Goal: Transaction & Acquisition: Subscribe to service/newsletter

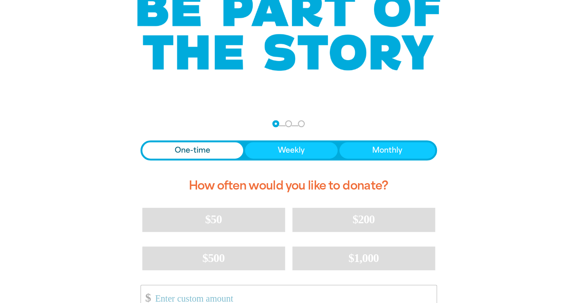
scroll to position [137, 0]
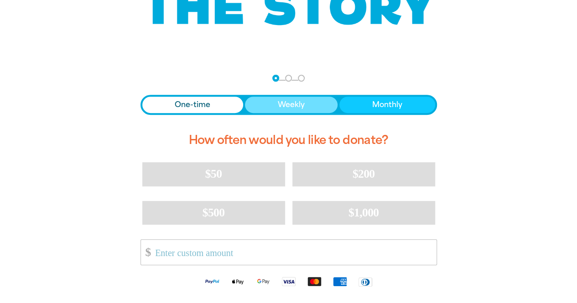
drag, startPoint x: 395, startPoint y: 108, endPoint x: 247, endPoint y: 101, distance: 147.8
click at [395, 108] on span "Monthly" at bounding box center [387, 104] width 30 height 11
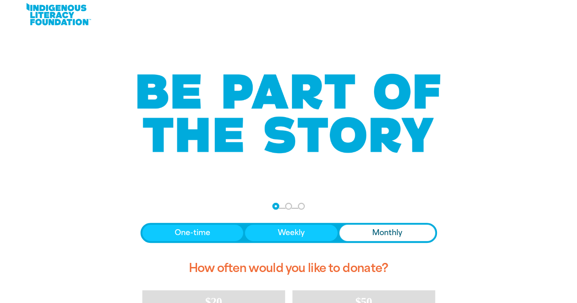
scroll to position [0, 0]
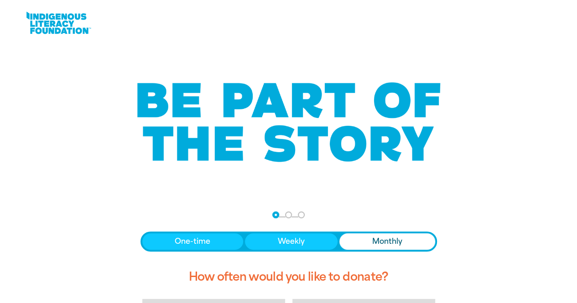
click at [55, 19] on link at bounding box center [58, 23] width 68 height 28
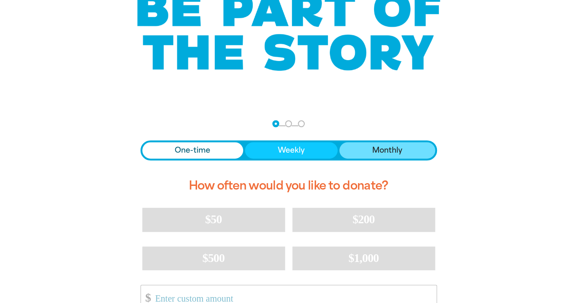
click at [393, 152] on span "Monthly" at bounding box center [387, 150] width 30 height 11
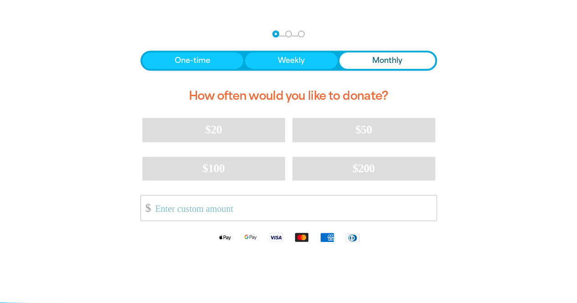
scroll to position [182, 0]
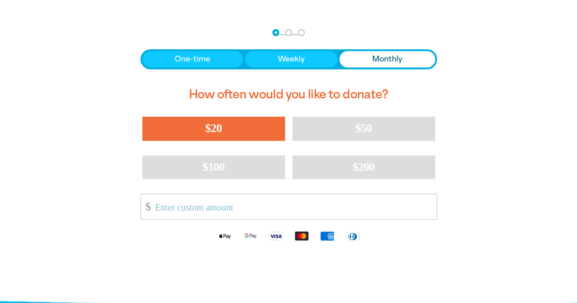
click at [205, 127] on span "$20" at bounding box center [213, 128] width 16 height 13
select select "AU"
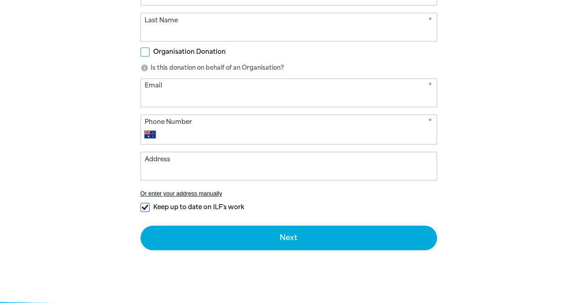
scroll to position [273, 0]
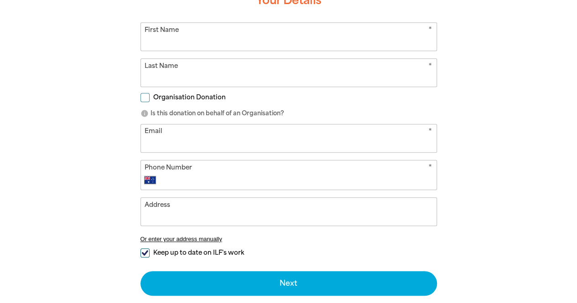
click at [197, 42] on input "First Name" at bounding box center [288, 37] width 295 height 28
type input "[US_STATE]"
click at [171, 77] on input "Last Name" at bounding box center [288, 73] width 295 height 28
type input "[PERSON_NAME]"
click at [107, 96] on div "arrow_back Back Step 1 Step 2 Step 3 favorite_border favorite favorite favorite…" at bounding box center [288, 138] width 547 height 427
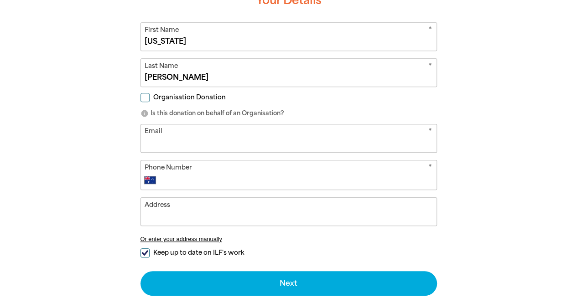
click at [174, 135] on input "Email" at bounding box center [288, 138] width 295 height 28
type input "[EMAIL_ADDRESS][DOMAIN_NAME]"
click at [194, 180] on input "Phone Number" at bounding box center [297, 180] width 269 height 11
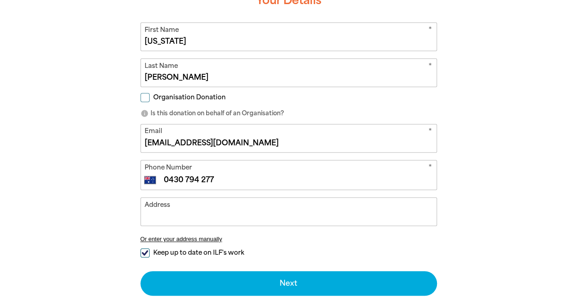
type input "0430 794 277"
click at [177, 210] on input "Address" at bounding box center [288, 212] width 295 height 28
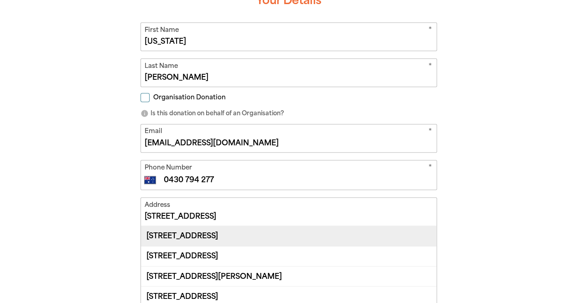
click at [175, 229] on div "[STREET_ADDRESS]" at bounding box center [288, 236] width 295 height 20
type input "[STREET_ADDRESS]"
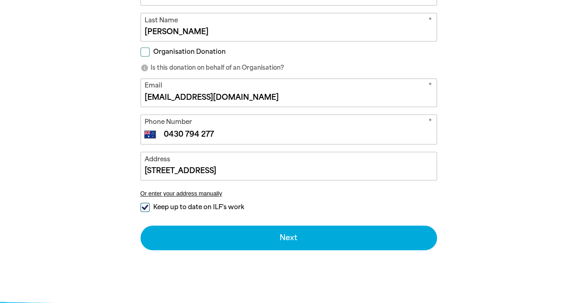
scroll to position [365, 0]
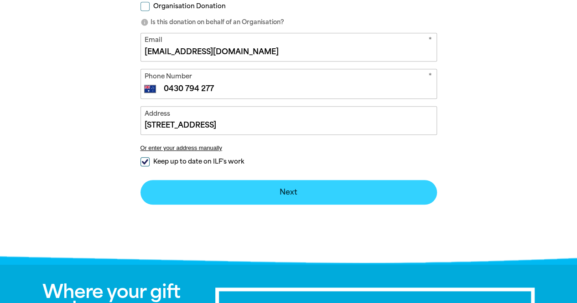
click at [279, 190] on button "Next chevron_right" at bounding box center [288, 192] width 296 height 25
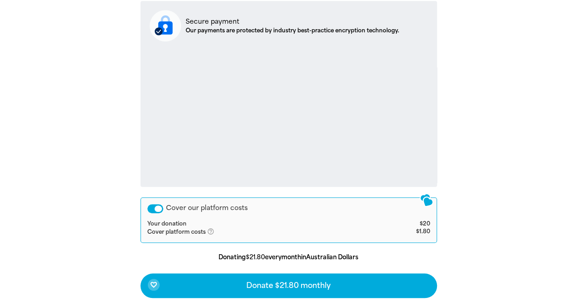
scroll to position [326, 0]
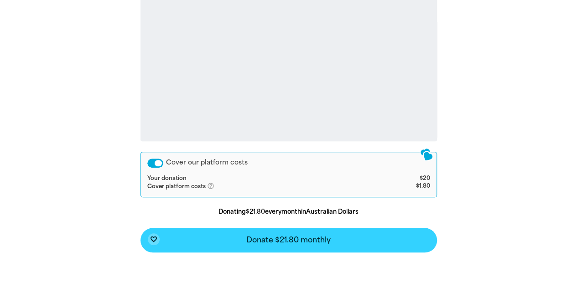
click at [252, 238] on span "Donate $21.80 monthly" at bounding box center [288, 240] width 84 height 7
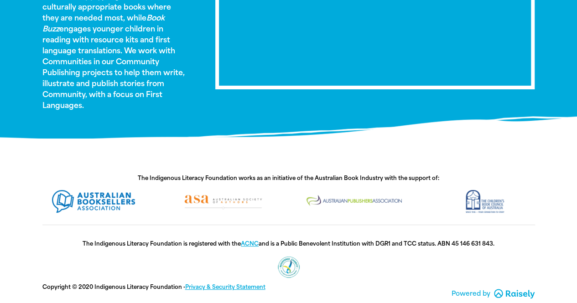
scroll to position [679, 0]
